Goal: Register for event/course

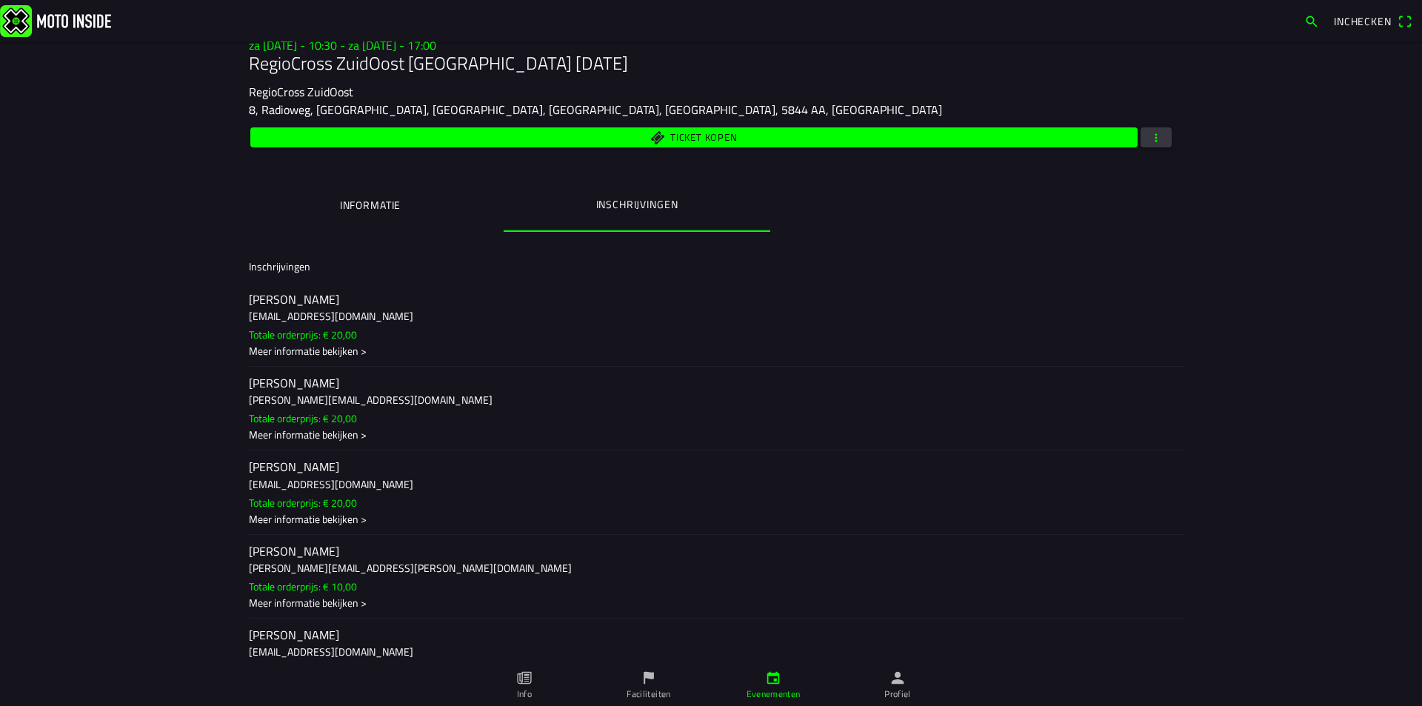
scroll to position [275, 0]
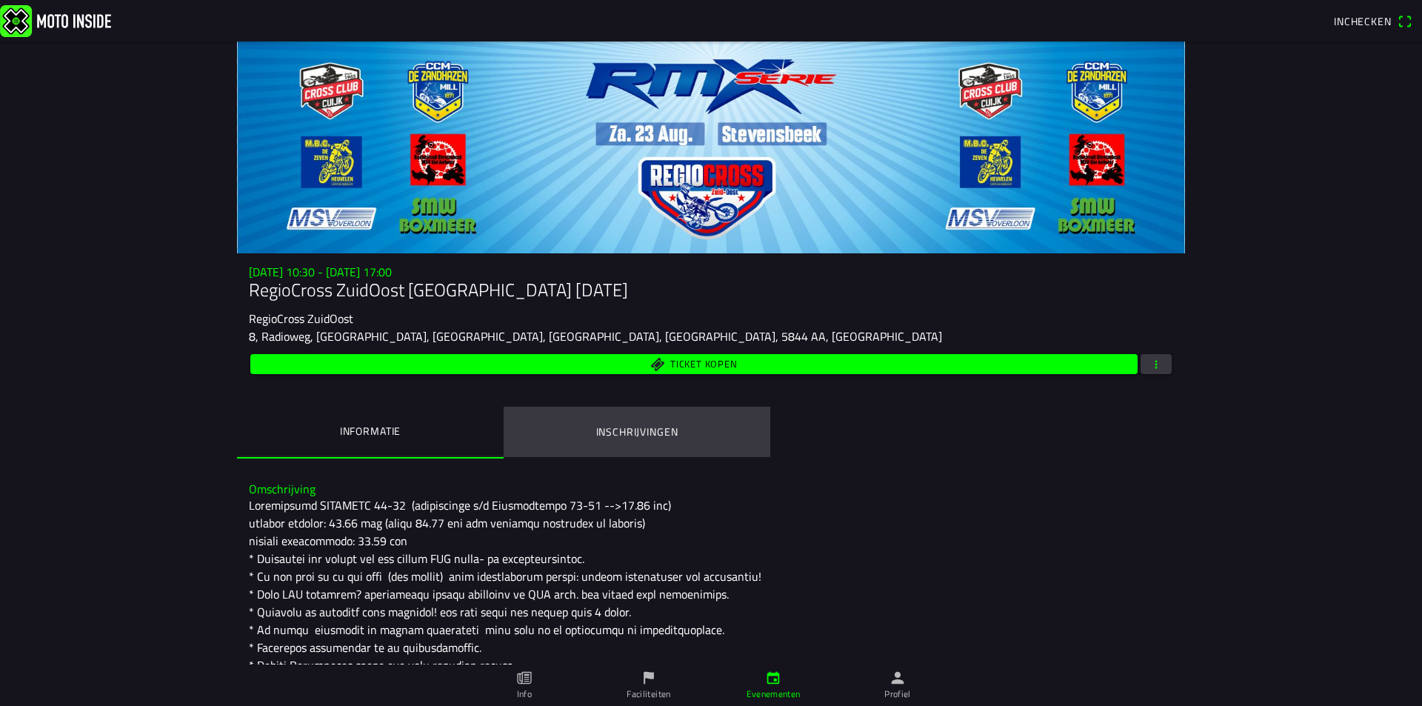
click at [658, 428] on ion-label "Inschrijvingen" at bounding box center [637, 432] width 82 height 16
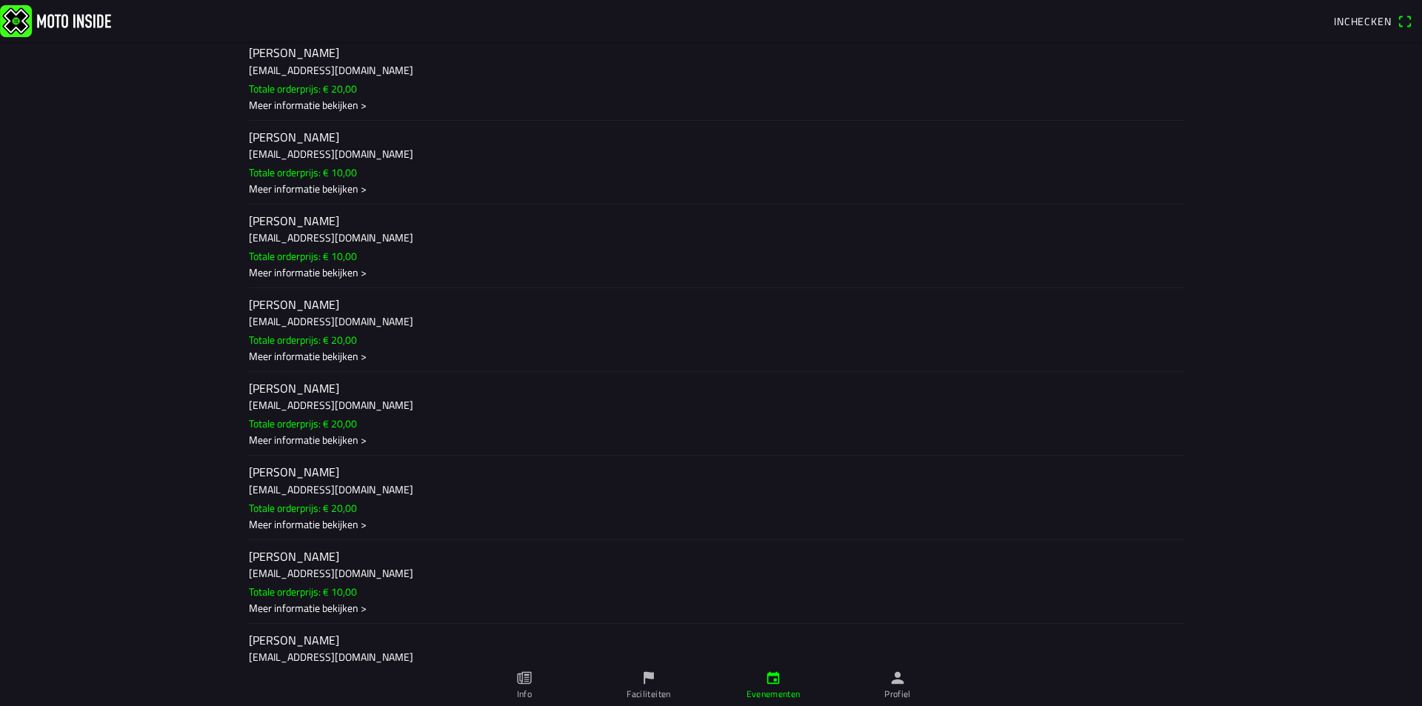
scroll to position [941, 0]
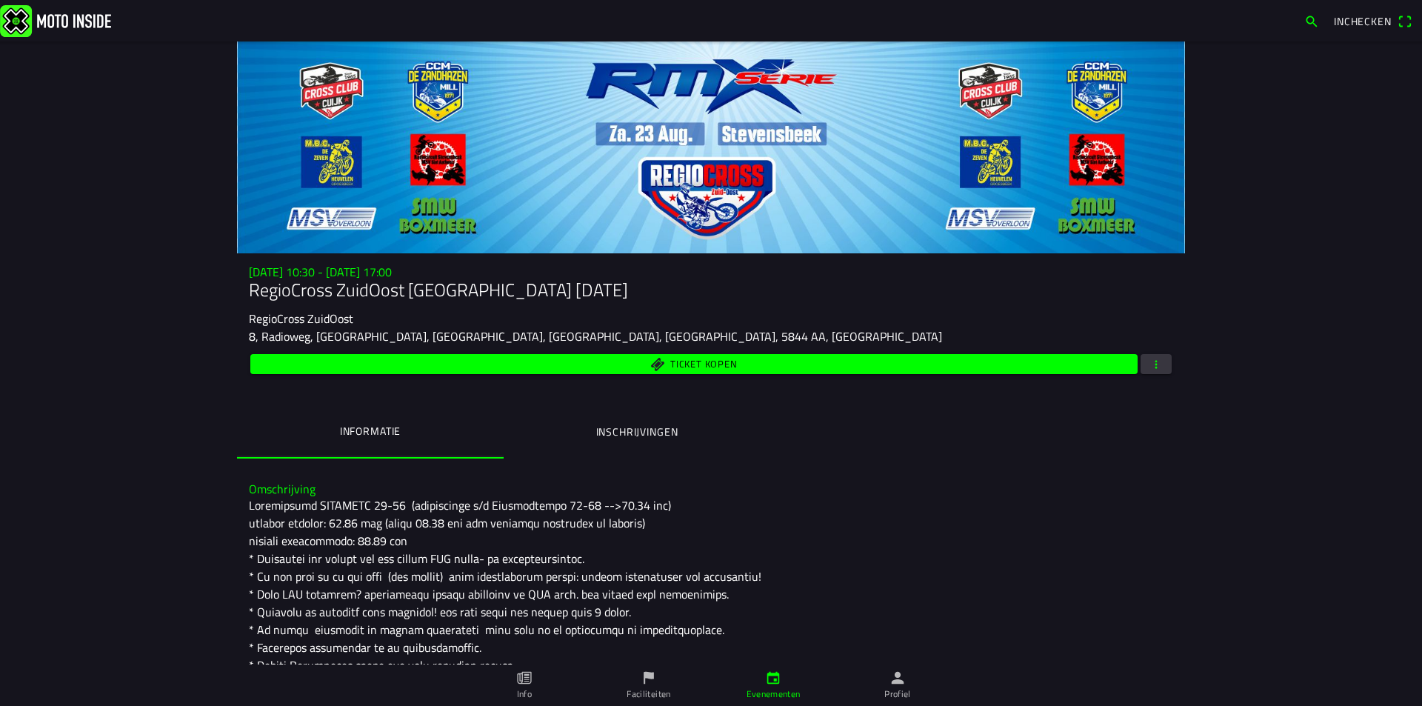
click at [644, 435] on ion-label "Inschrijvingen" at bounding box center [637, 432] width 82 height 16
